Goal: Transaction & Acquisition: Download file/media

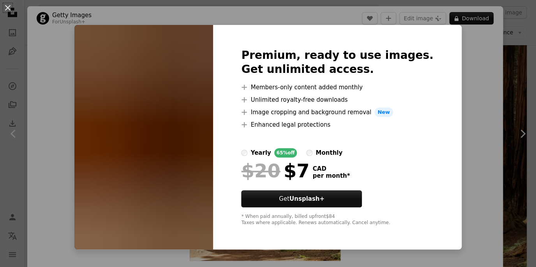
scroll to position [949, 0]
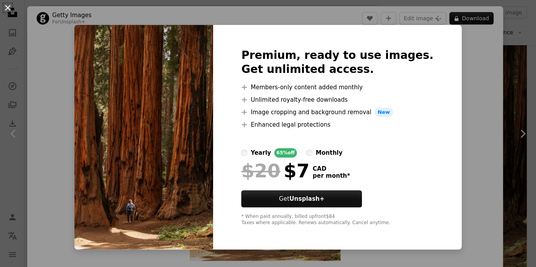
click at [7, 9] on button "An X shape" at bounding box center [7, 7] width 9 height 9
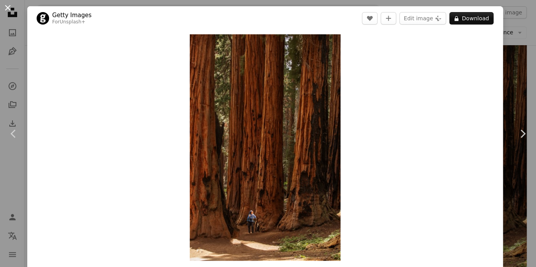
click at [7, 6] on button "An X shape" at bounding box center [7, 7] width 9 height 9
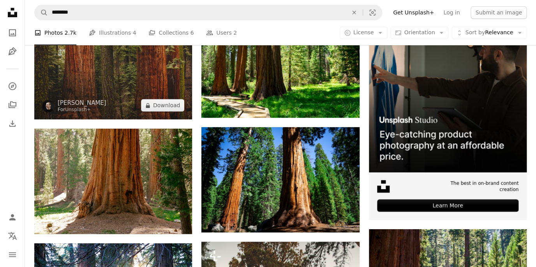
scroll to position [181, 0]
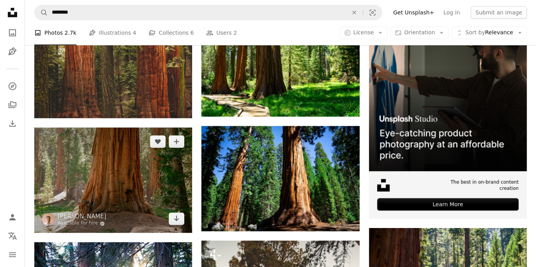
click at [102, 159] on img at bounding box center [113, 179] width 158 height 105
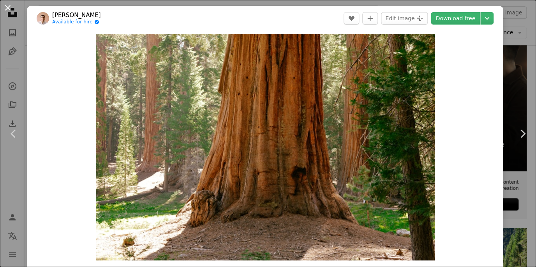
click at [9, 9] on button "An X shape" at bounding box center [7, 7] width 9 height 9
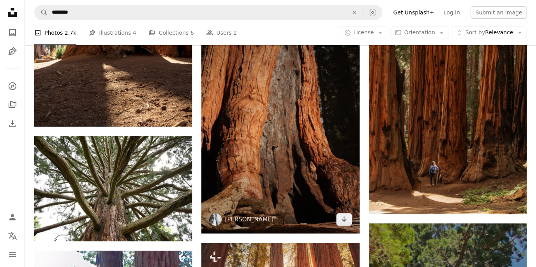
scroll to position [1007, 0]
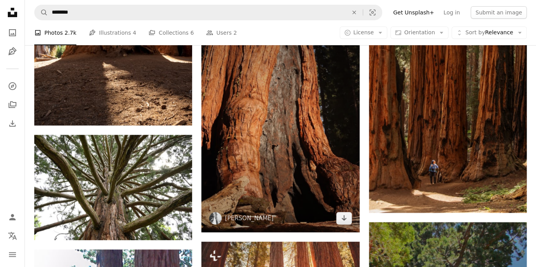
click at [247, 127] on img at bounding box center [280, 127] width 158 height 210
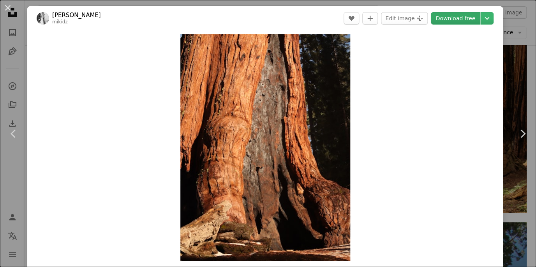
click at [456, 18] on link "Download free" at bounding box center [455, 18] width 49 height 12
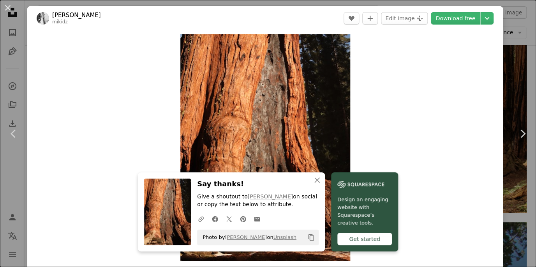
click at [311, 236] on icon "Copy content" at bounding box center [311, 237] width 7 height 7
click at [10, 10] on button "An X shape" at bounding box center [7, 7] width 9 height 9
